Goal: Transaction & Acquisition: Purchase product/service

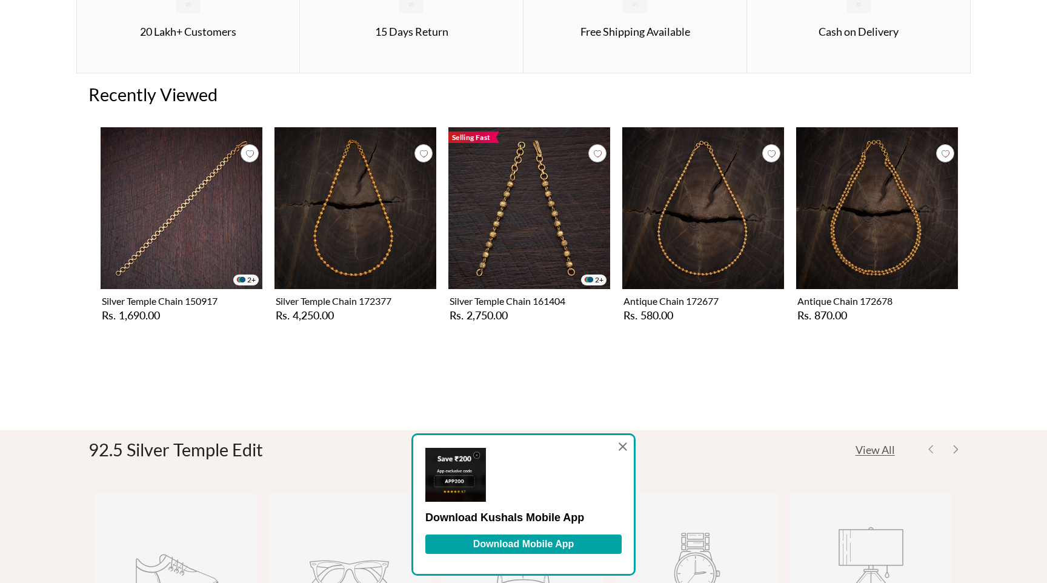
scroll to position [349, 0]
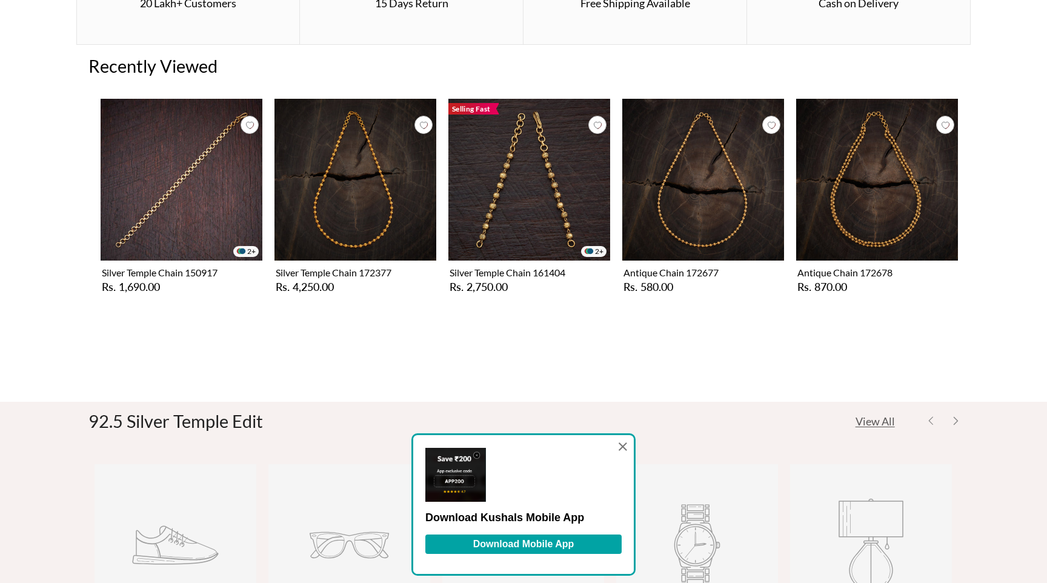
click at [622, 447] on icon at bounding box center [623, 446] width 8 height 8
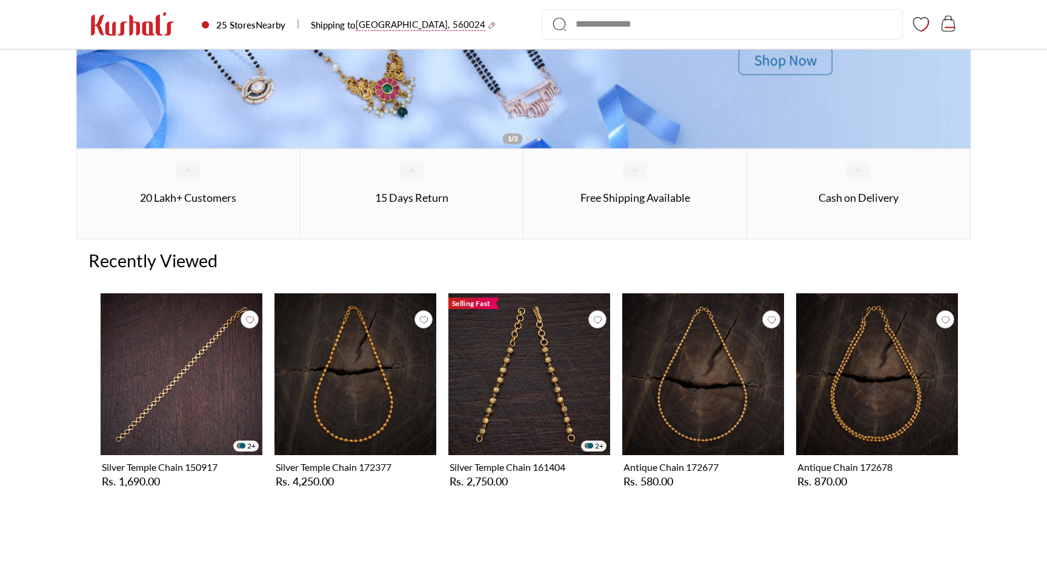
scroll to position [74, 0]
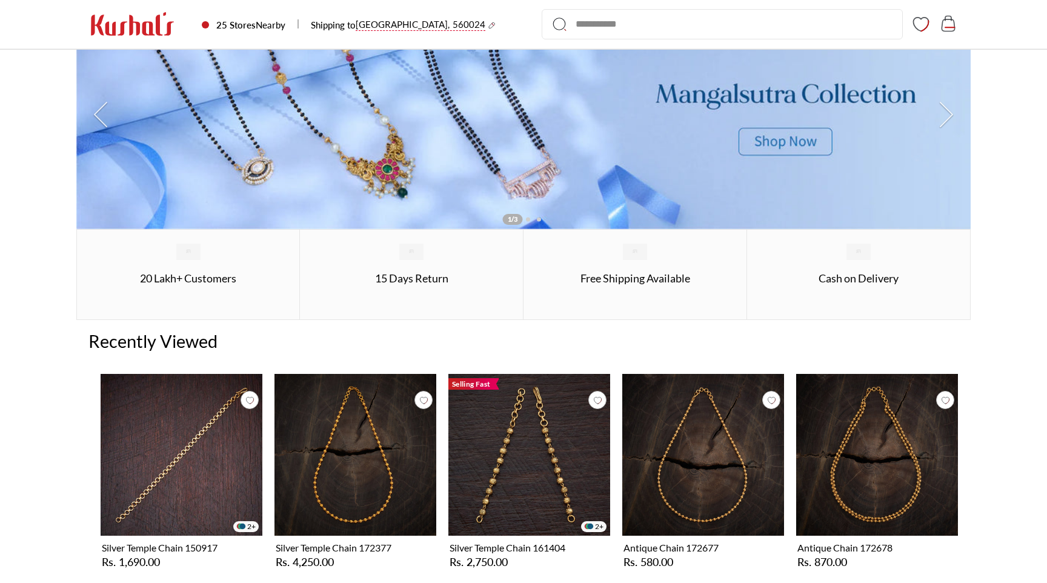
click at [514, 451] on div "2+ Silver Temple Chain 161404 Rs. 2,750.00 Big Save" at bounding box center [529, 473] width 162 height 199
click at [524, 456] on img at bounding box center [529, 455] width 162 height 162
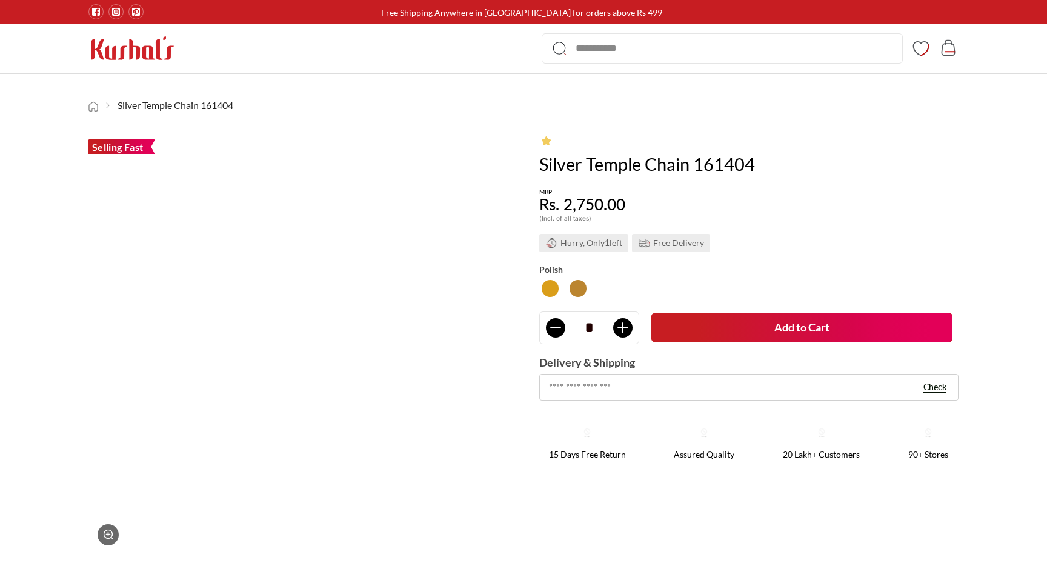
type input "******"
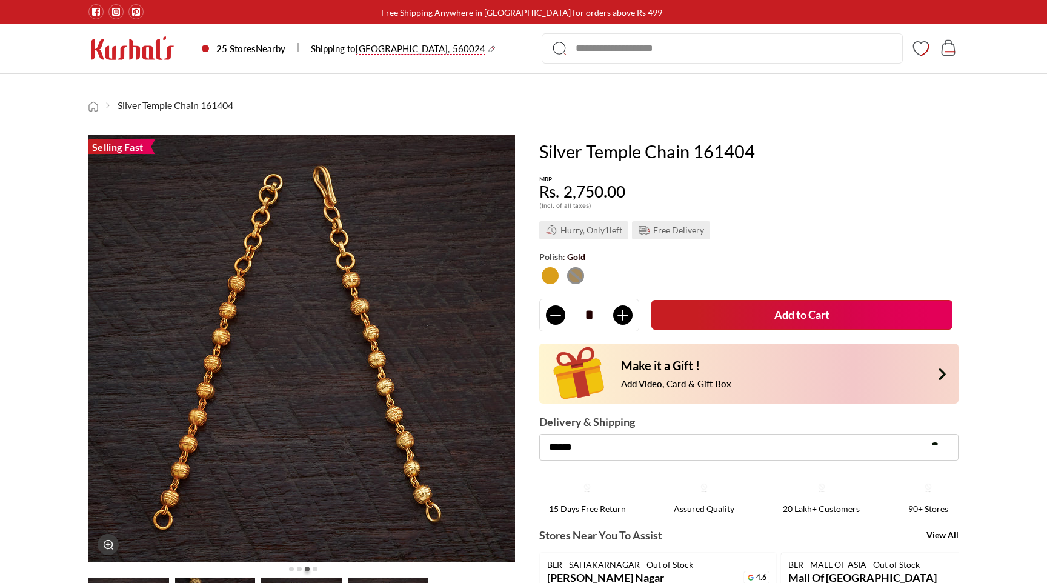
click at [756, 324] on button "Add to Cart" at bounding box center [801, 315] width 301 height 30
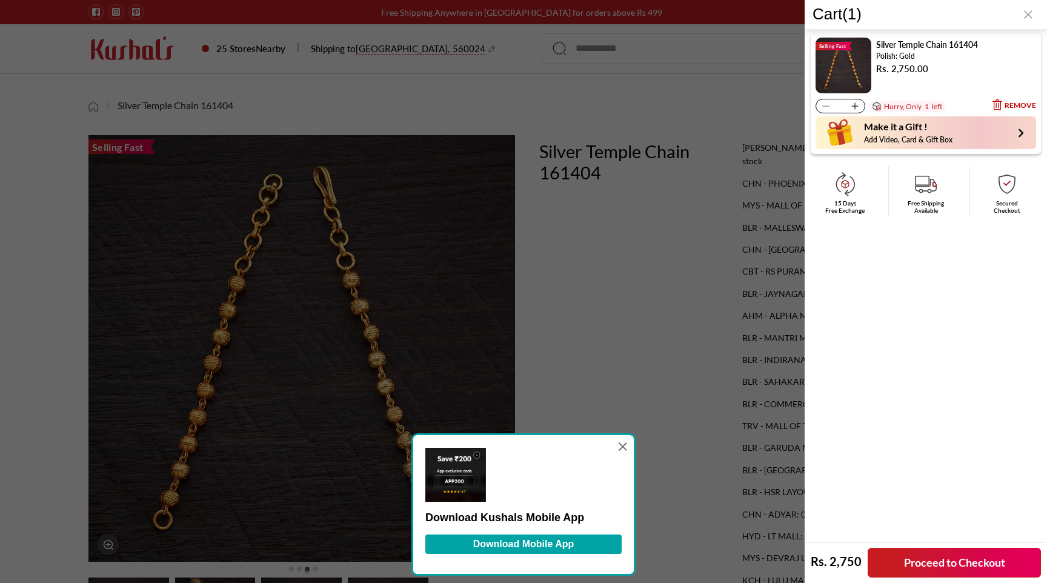
click at [630, 446] on div at bounding box center [623, 446] width 15 height 15
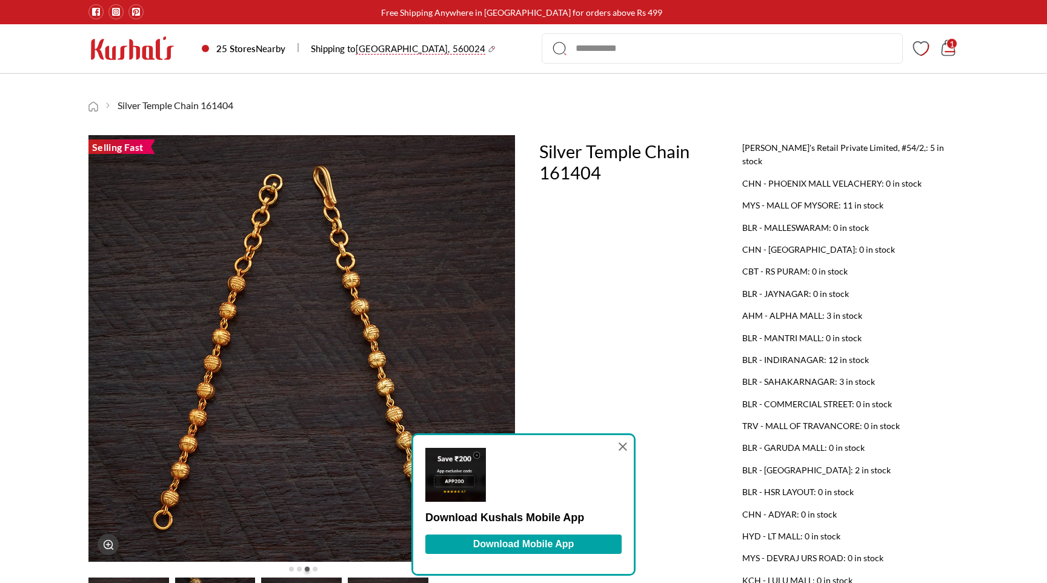
click at [948, 56] on icon at bounding box center [948, 48] width 18 height 18
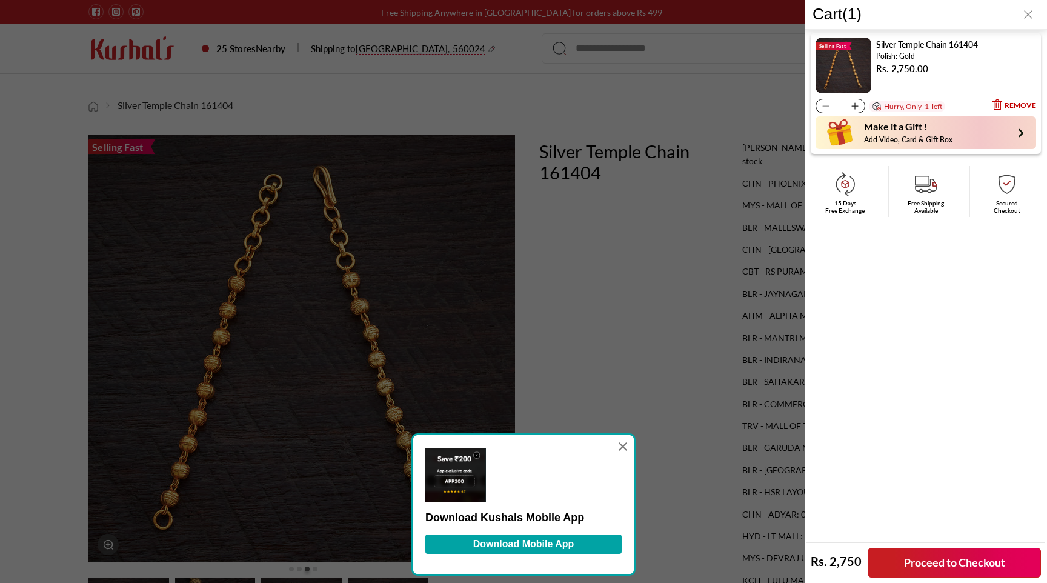
click at [933, 557] on link "Proceed to Checkout" at bounding box center [954, 563] width 173 height 30
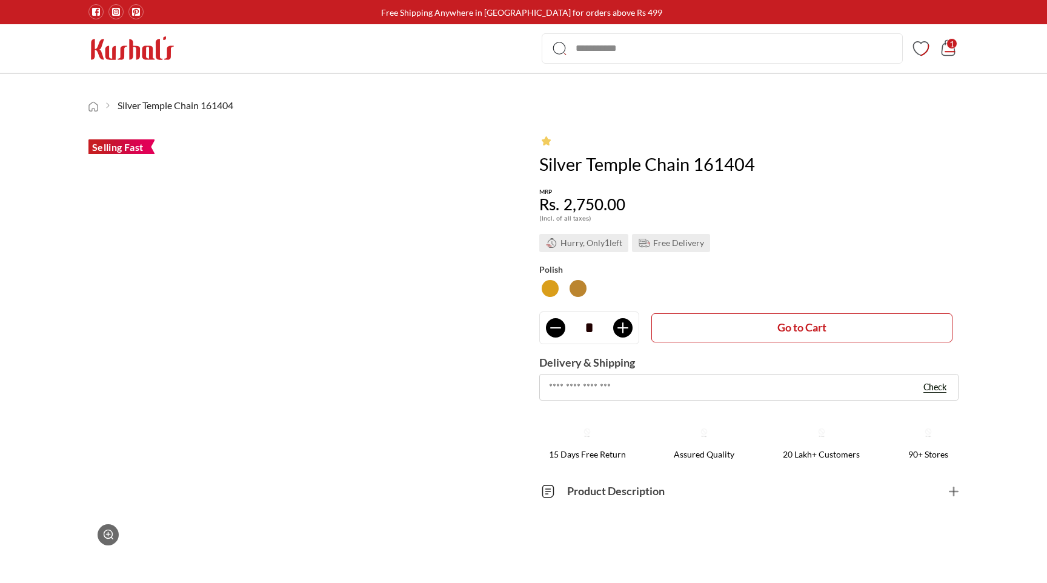
type input "******"
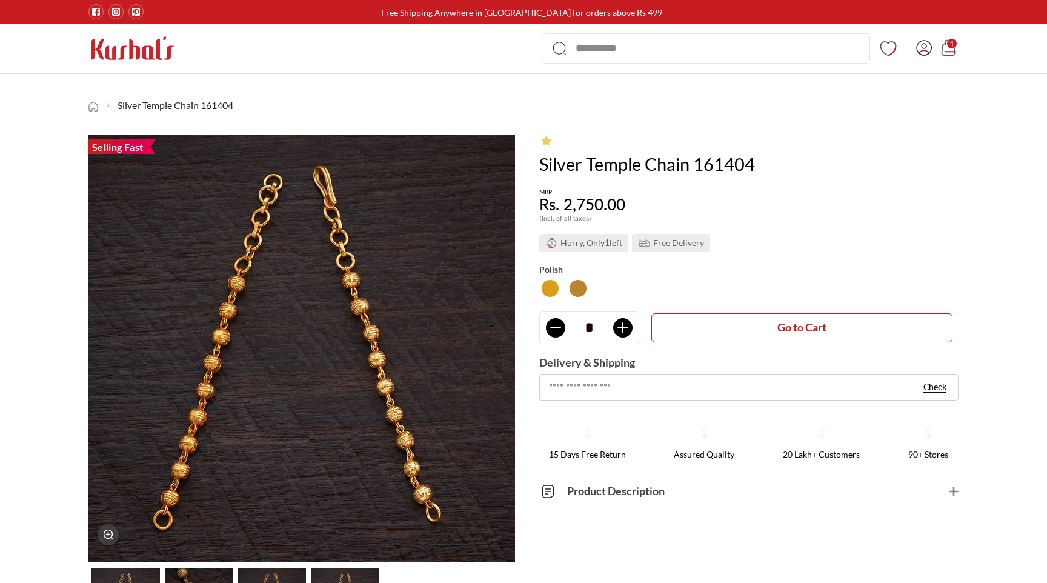
type input "******"
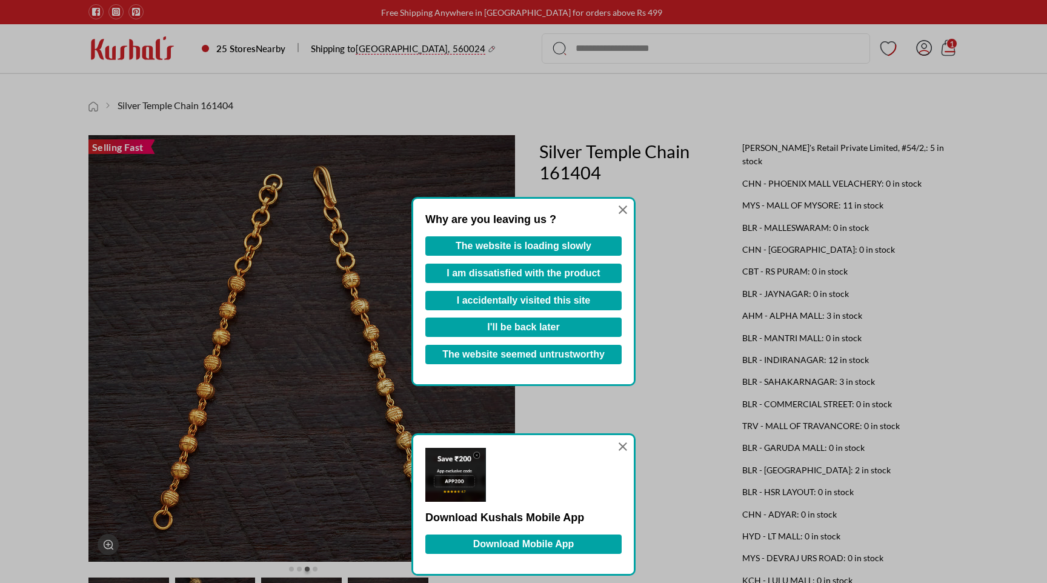
click at [926, 53] on div "Why are you leaving us ? The website is loading slowly I am dissatisfied with t…" at bounding box center [523, 291] width 1047 height 583
click at [926, 48] on div "Why are you leaving us ? The website is loading slowly I am dissatisfied with t…" at bounding box center [523, 291] width 1047 height 583
click at [897, 140] on div "Why are you leaving us ? The website is loading slowly I am dissatisfied with t…" at bounding box center [523, 291] width 1047 height 583
click at [619, 209] on icon at bounding box center [623, 209] width 8 height 13
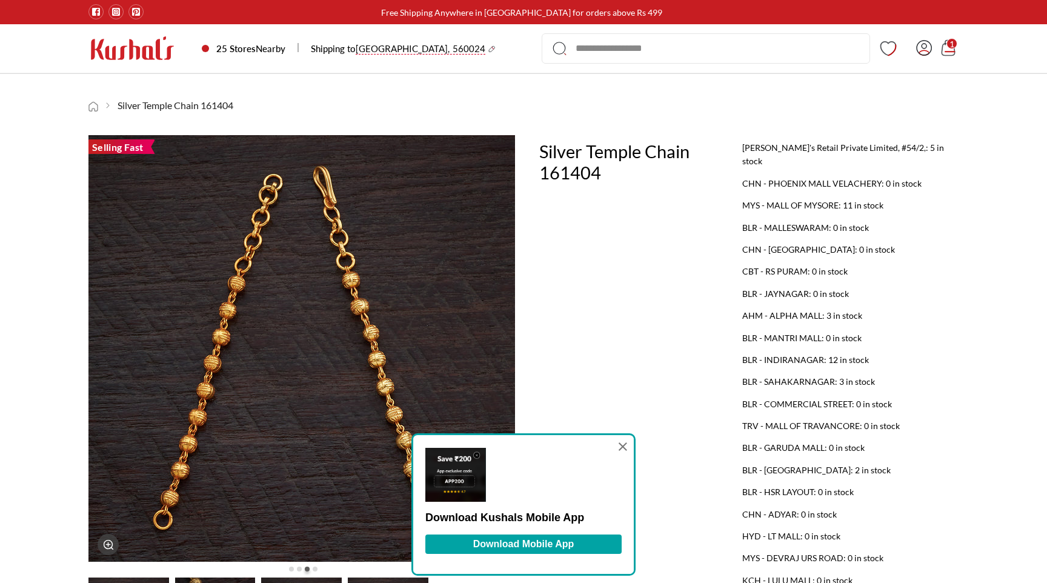
click at [623, 444] on icon at bounding box center [623, 446] width 8 height 13
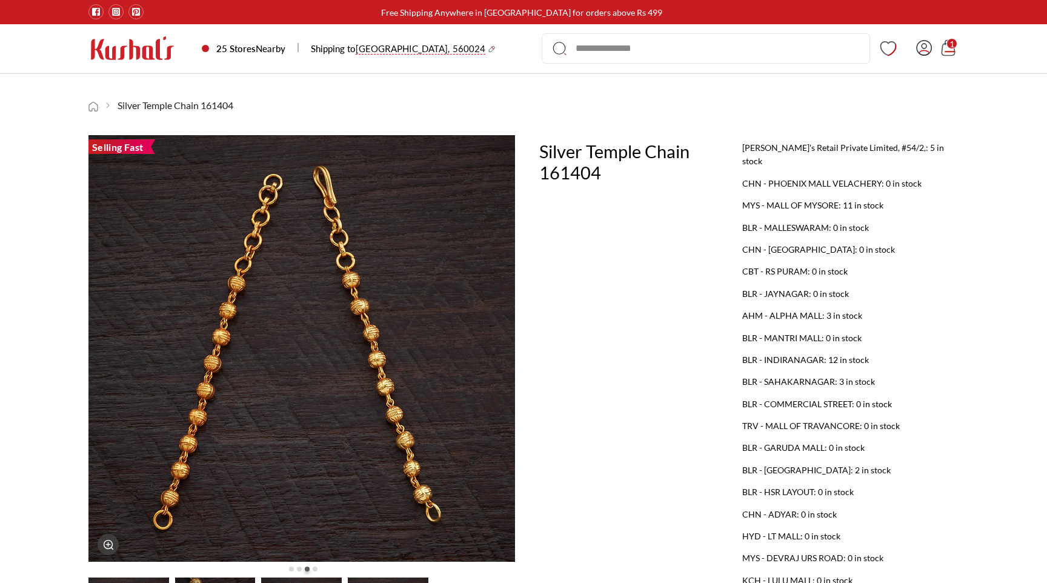
click at [926, 49] on icon "Account" at bounding box center [924, 47] width 15 height 15
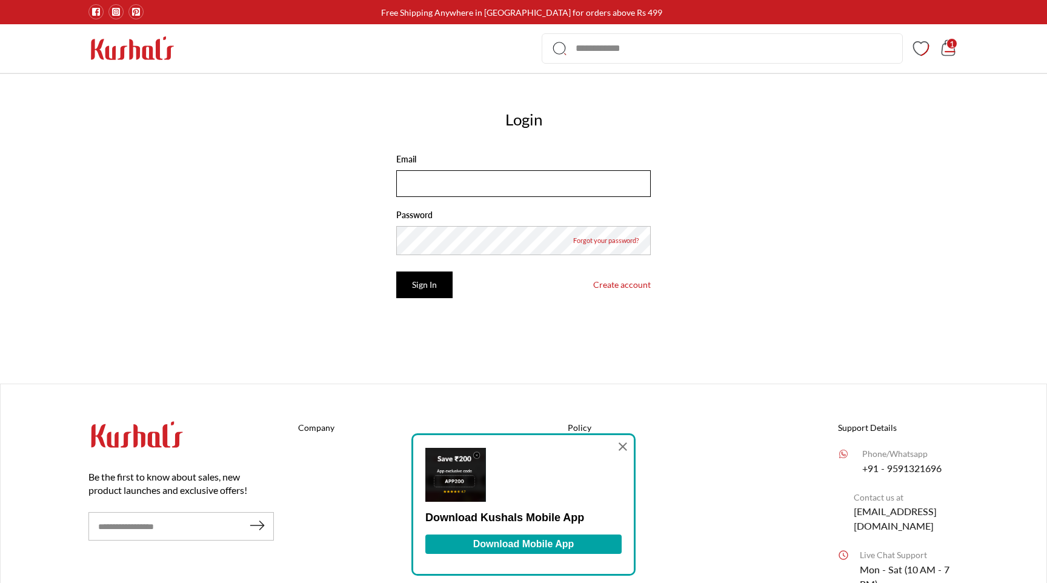
click at [447, 196] on input "Email" at bounding box center [523, 183] width 254 height 27
click at [836, 193] on div "Login Email Password Forgot your password? Sign In Create account Reset your pa…" at bounding box center [523, 231] width 870 height 243
click at [123, 47] on img at bounding box center [132, 48] width 88 height 25
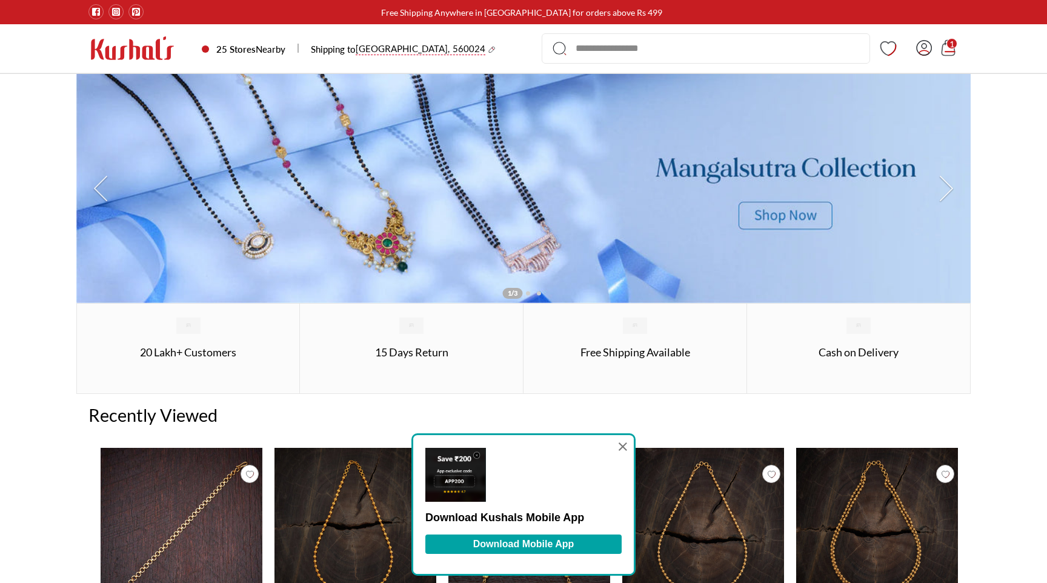
click at [922, 47] on icon "Account" at bounding box center [924, 47] width 15 height 15
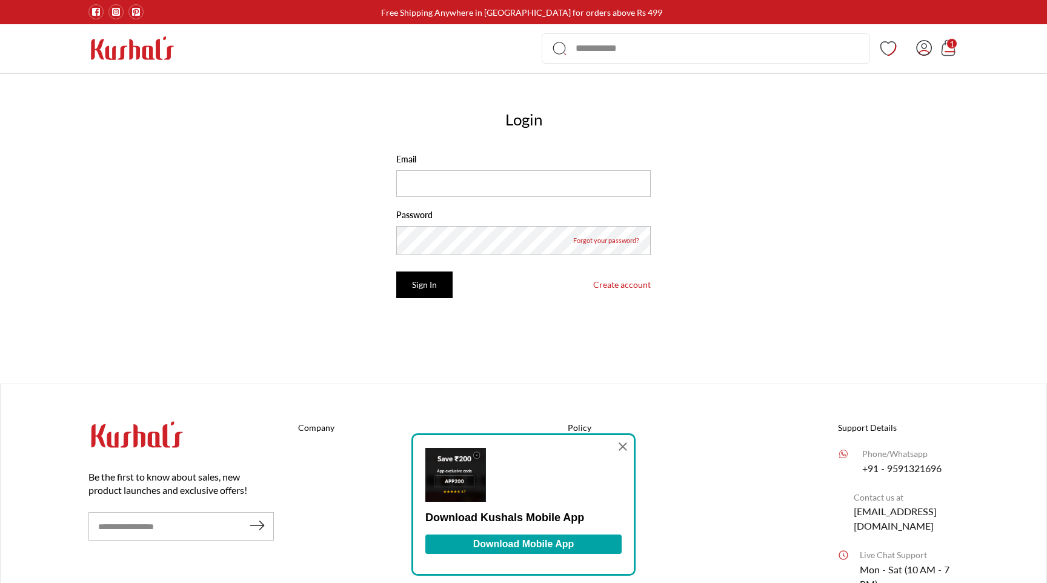
click at [96, 55] on img at bounding box center [132, 48] width 88 height 25
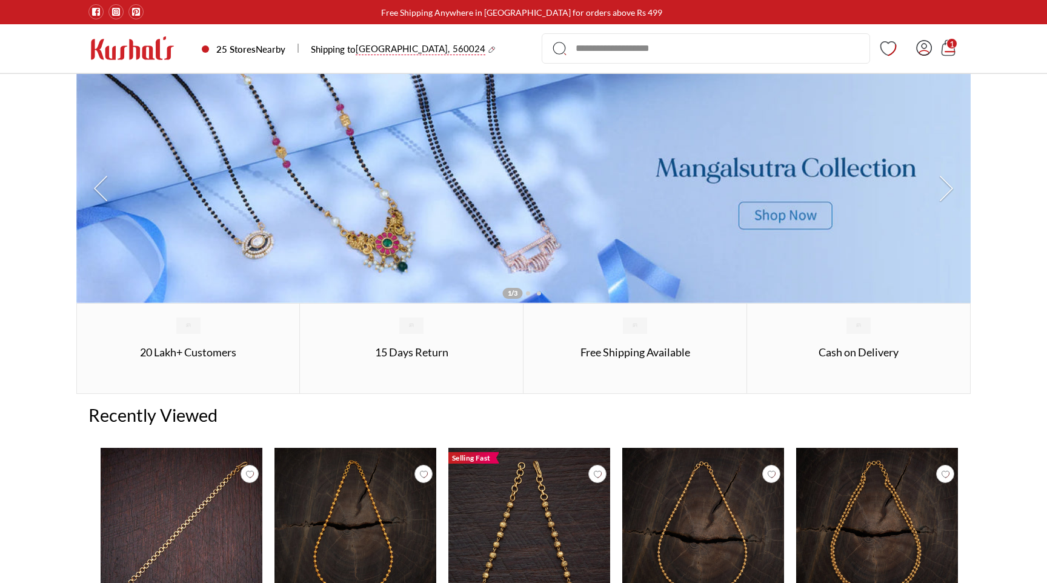
click at [140, 45] on img at bounding box center [132, 48] width 88 height 25
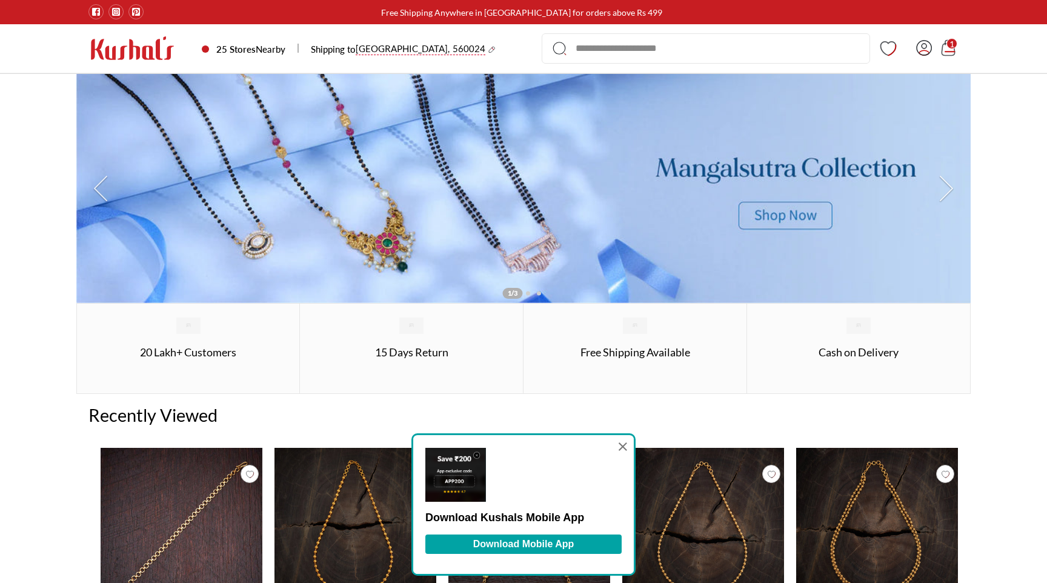
click at [141, 52] on img at bounding box center [132, 48] width 88 height 25
